Goal: Information Seeking & Learning: Learn about a topic

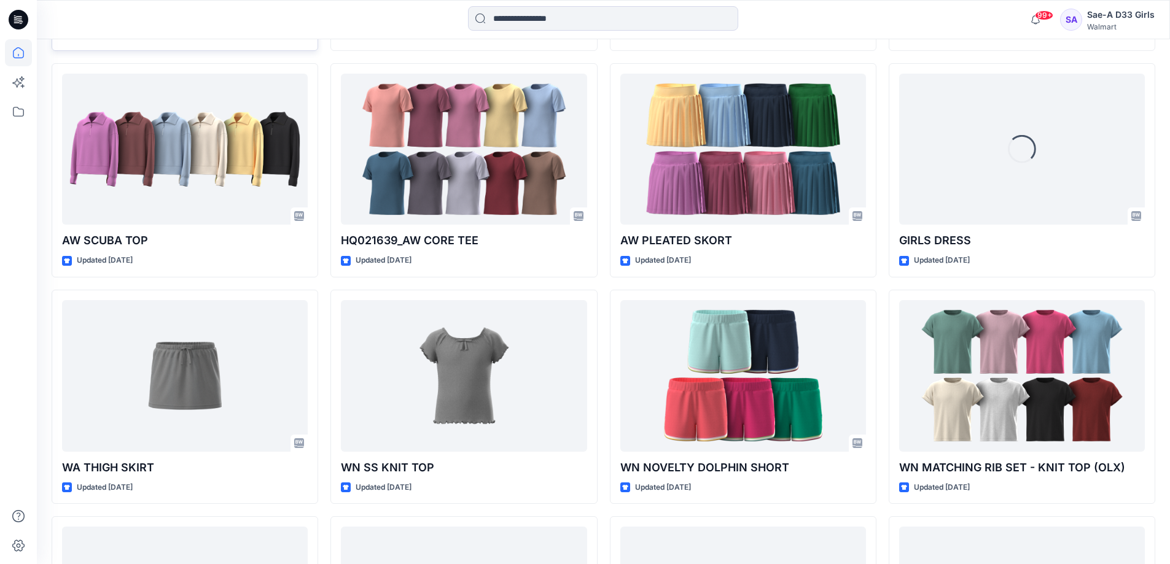
scroll to position [1164, 0]
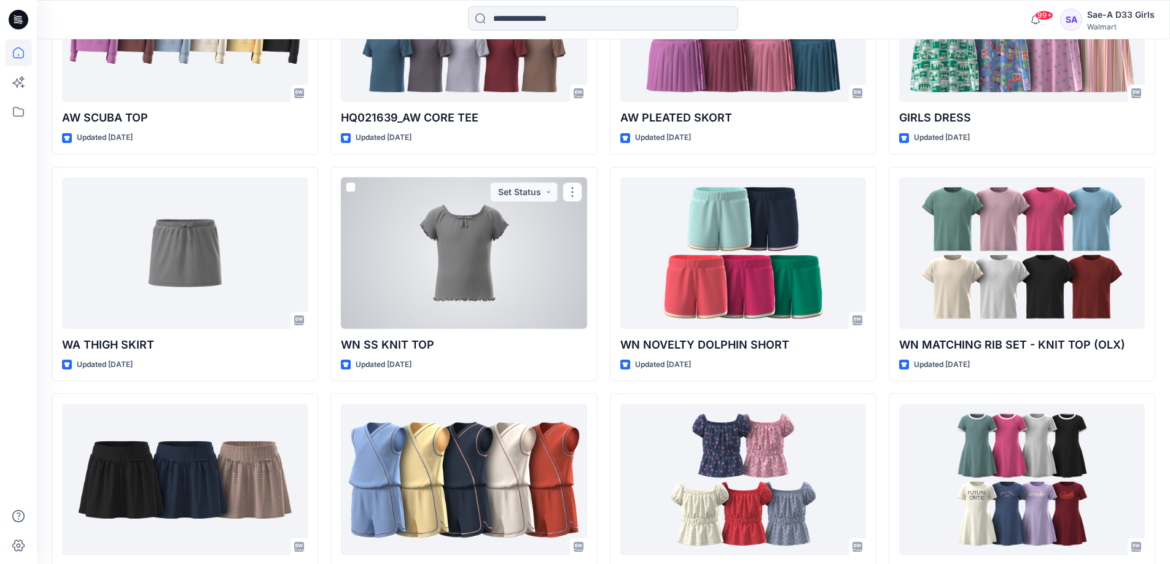
click at [441, 329] on div at bounding box center [464, 253] width 246 height 152
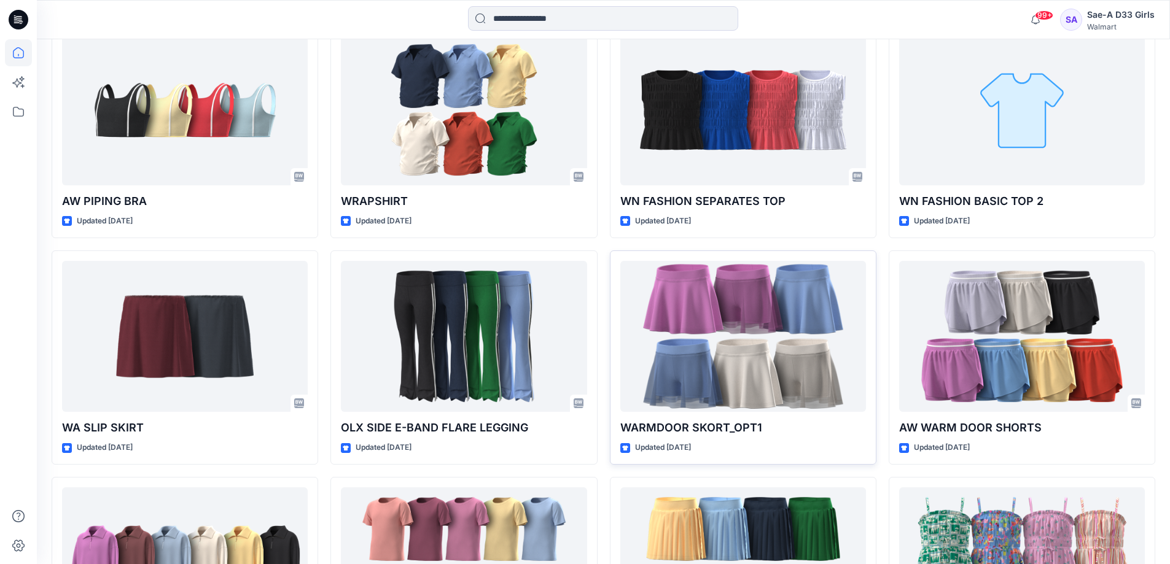
scroll to position [634, 0]
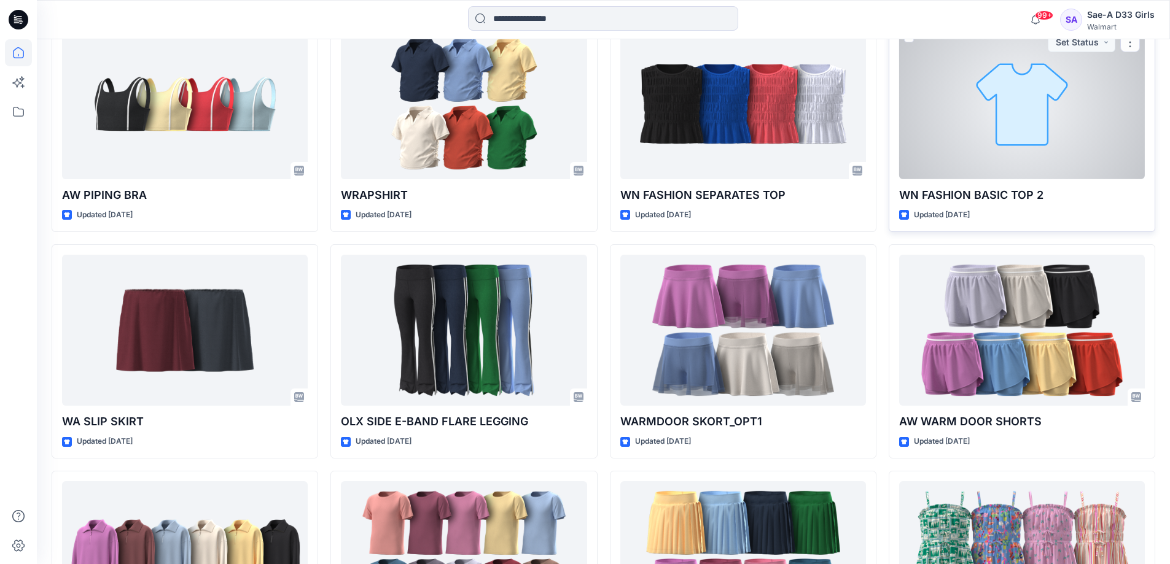
click at [962, 179] on div at bounding box center [1022, 104] width 246 height 152
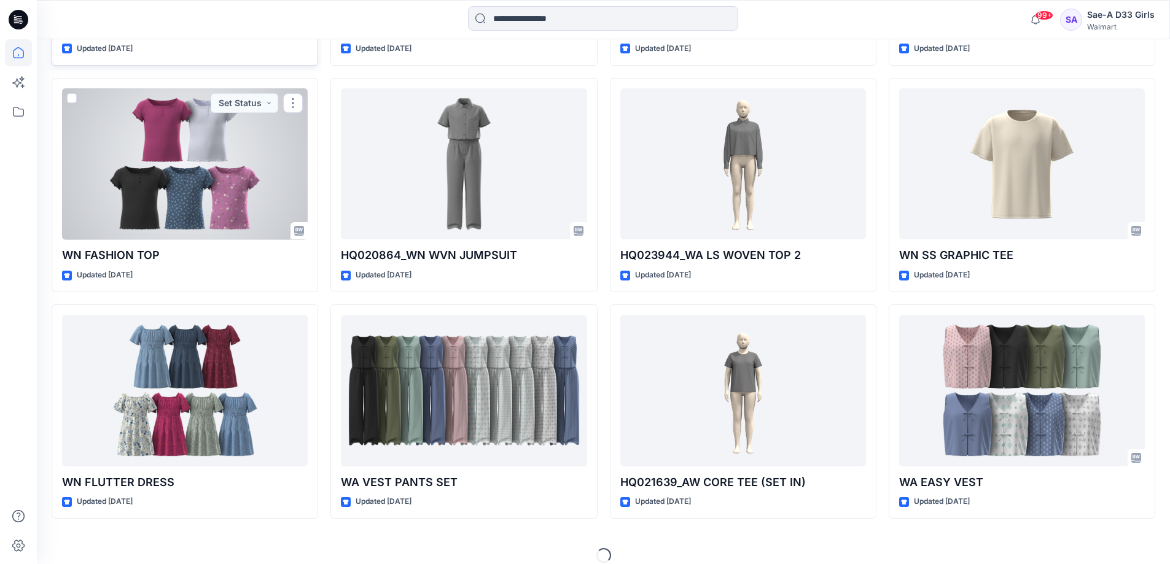
scroll to position [3439, 0]
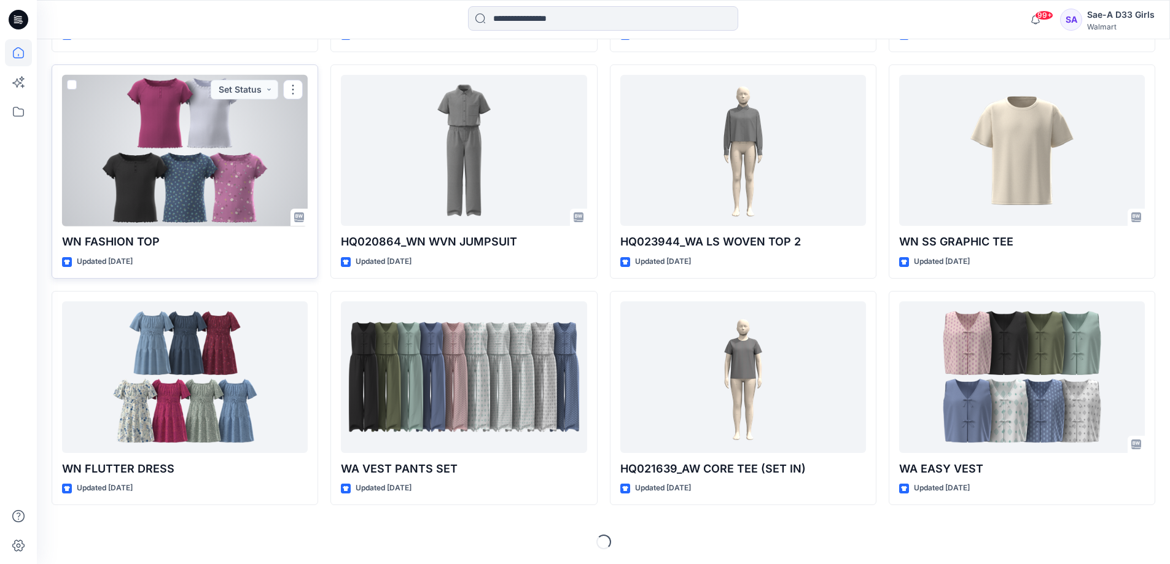
click at [189, 214] on div at bounding box center [185, 151] width 246 height 152
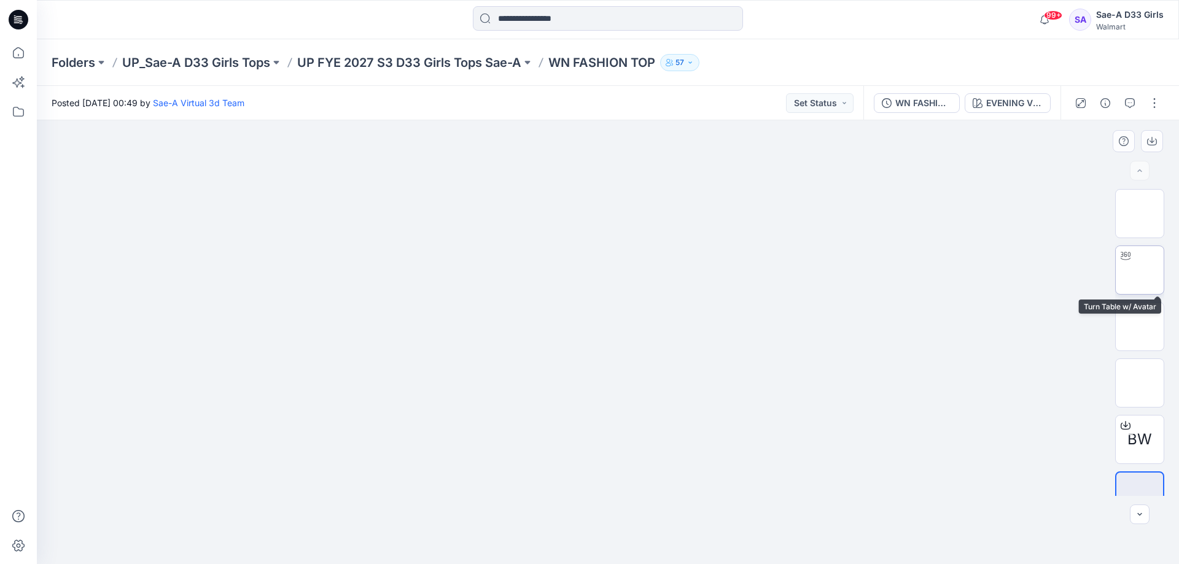
click at [1140, 270] on img at bounding box center [1140, 270] width 0 height 0
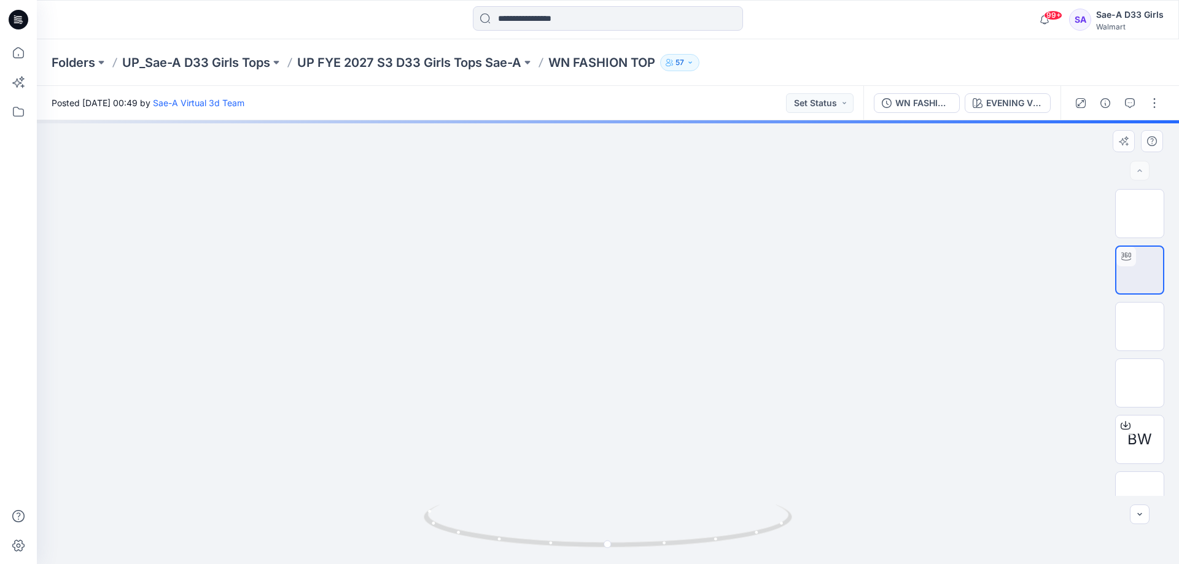
drag, startPoint x: 625, startPoint y: 274, endPoint x: 626, endPoint y: 333, distance: 59.0
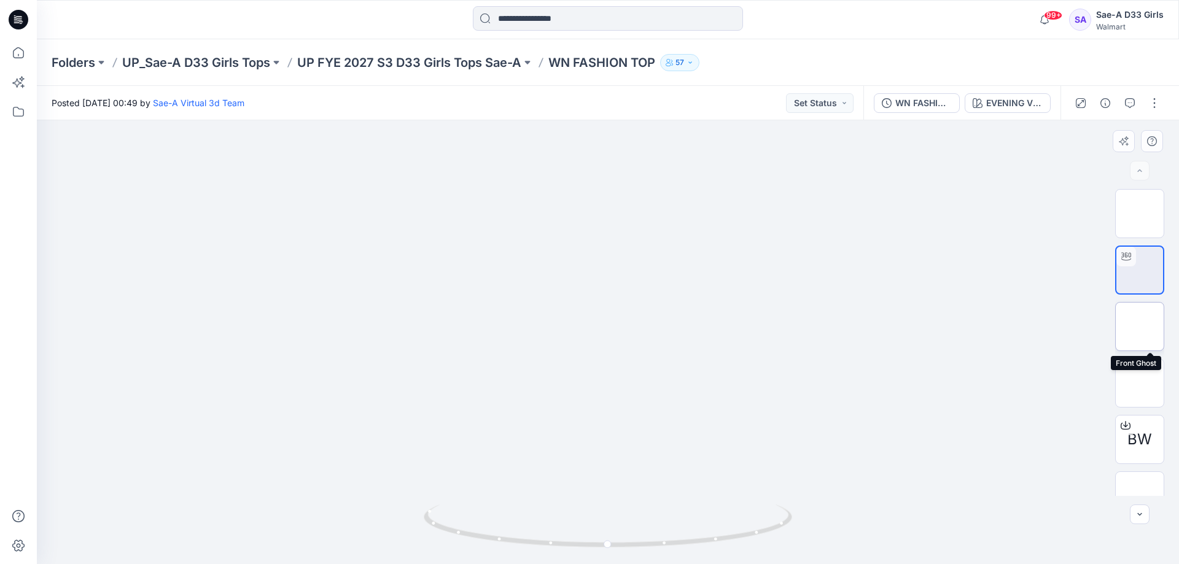
click at [1140, 327] on img at bounding box center [1140, 327] width 0 height 0
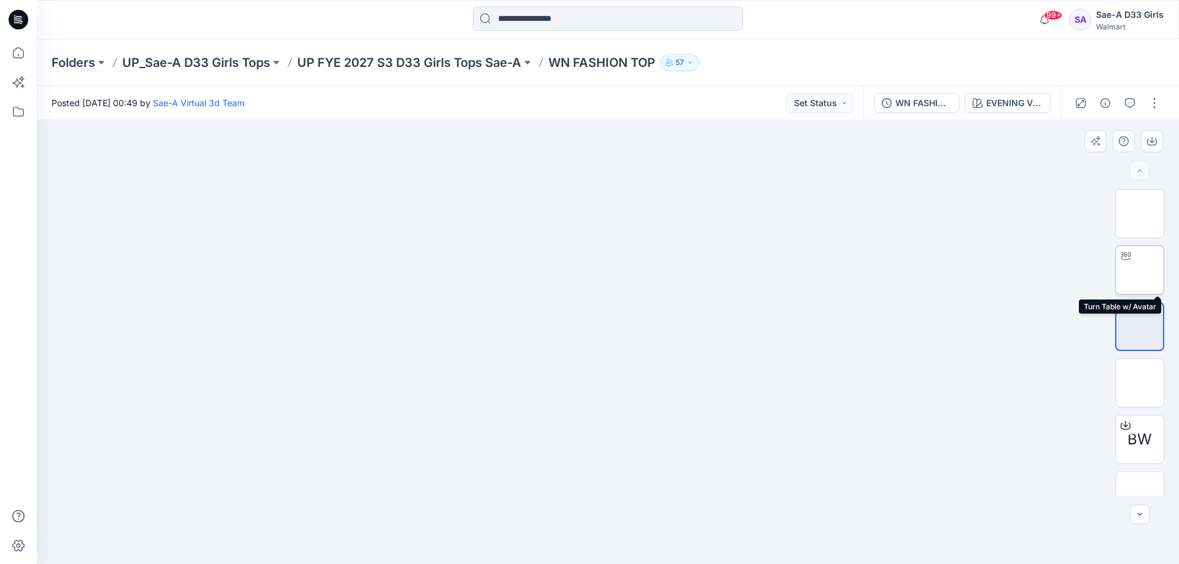
click at [1140, 270] on img at bounding box center [1140, 270] width 0 height 0
drag, startPoint x: 645, startPoint y: 212, endPoint x: 639, endPoint y: 281, distance: 69.0
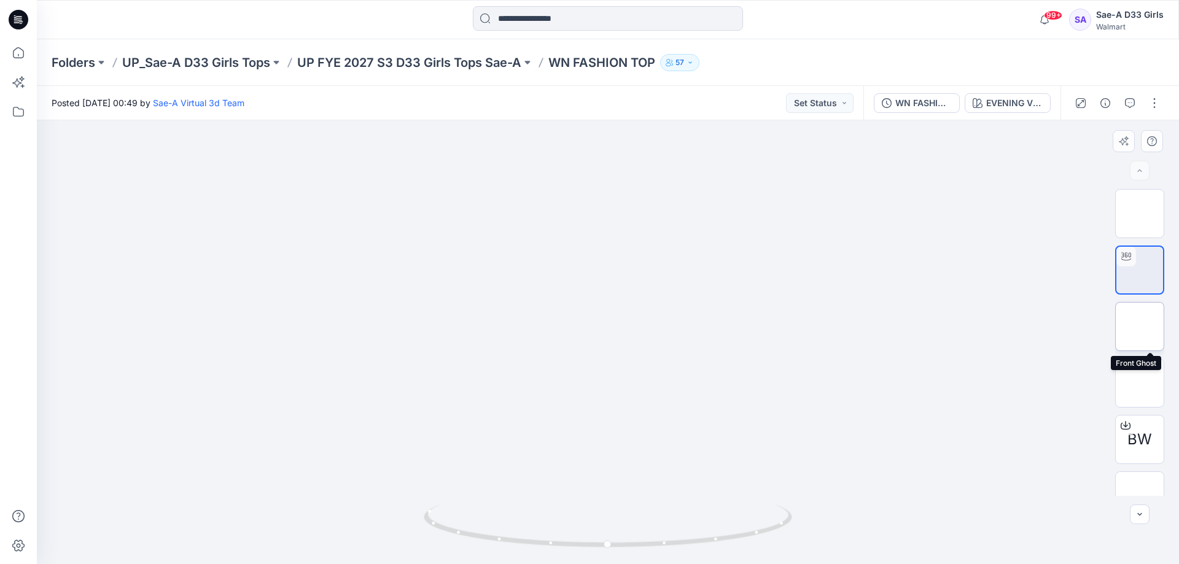
click at [1140, 327] on img at bounding box center [1140, 327] width 0 height 0
click at [1035, 344] on div at bounding box center [608, 342] width 1142 height 444
